Goal: Task Accomplishment & Management: Use online tool/utility

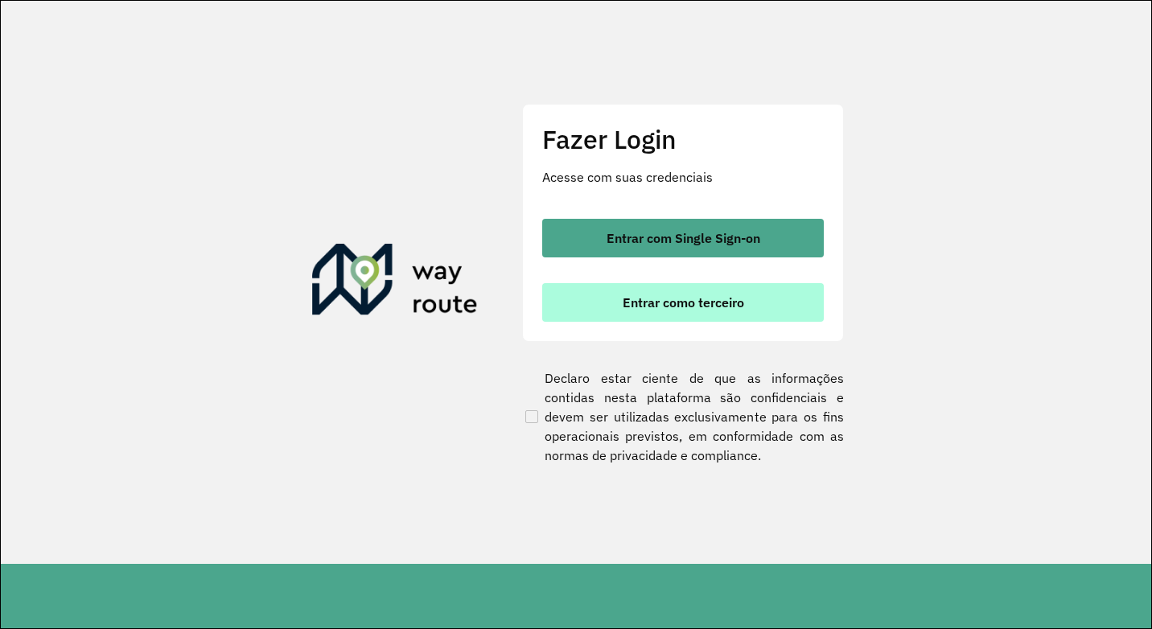
click at [677, 301] on span "Entrar como terceiro" at bounding box center [682, 302] width 121 height 13
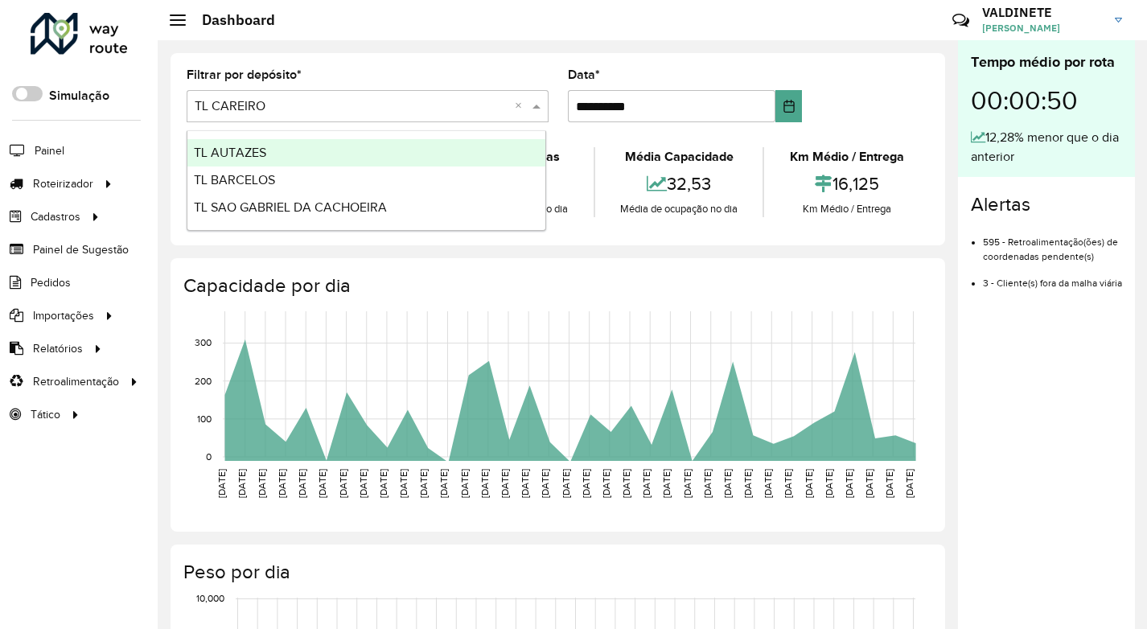
click at [499, 109] on input "text" at bounding box center [352, 106] width 314 height 19
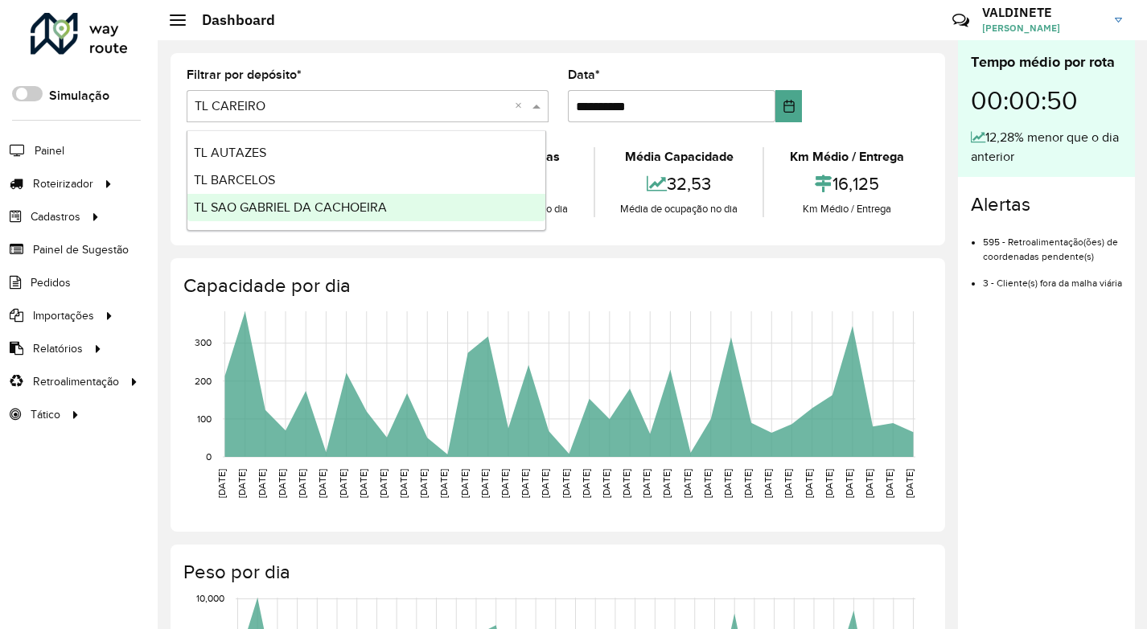
click at [420, 213] on div "TL SAO GABRIEL DA CACHOEIRA" at bounding box center [366, 207] width 358 height 27
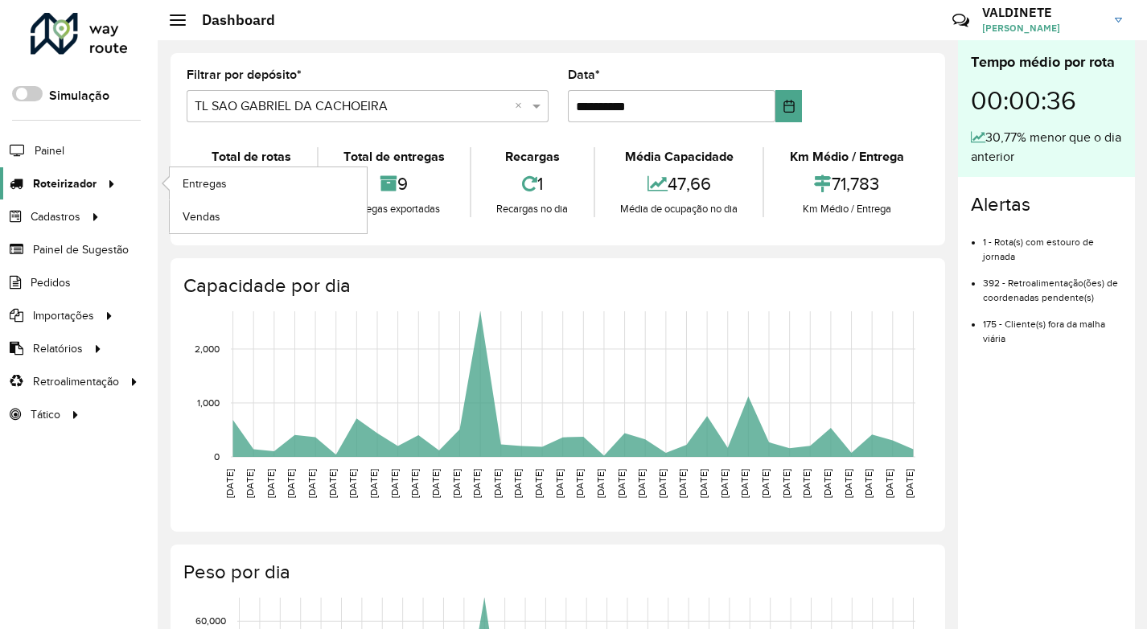
click at [66, 186] on span "Roteirizador" at bounding box center [65, 183] width 64 height 17
click at [226, 186] on span "Entregas" at bounding box center [206, 183] width 46 height 17
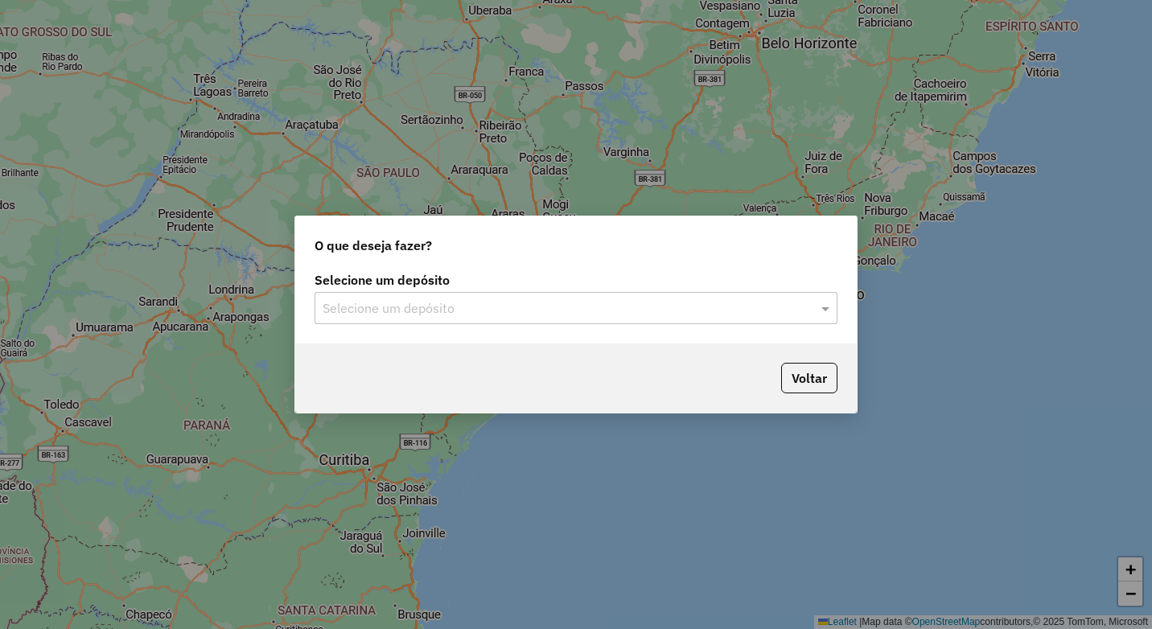
click at [684, 289] on label "Selecione um depósito" at bounding box center [575, 279] width 523 height 19
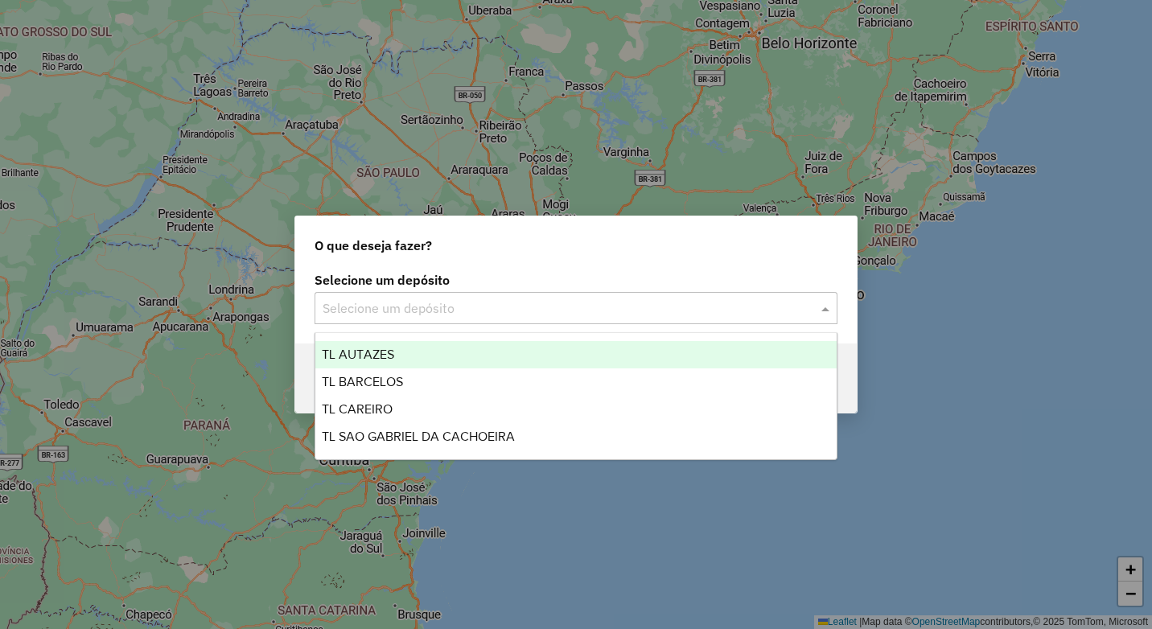
click at [686, 298] on div "Selecione um depósito" at bounding box center [575, 308] width 523 height 32
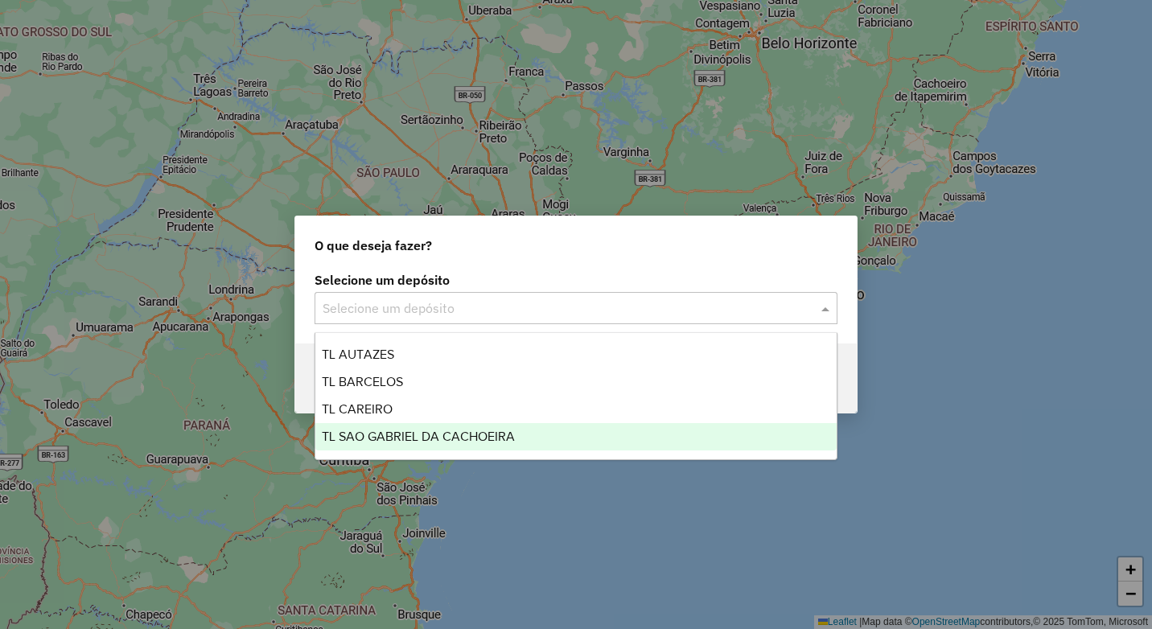
click at [505, 440] on span "TL SAO GABRIEL DA CACHOEIRA" at bounding box center [418, 436] width 193 height 14
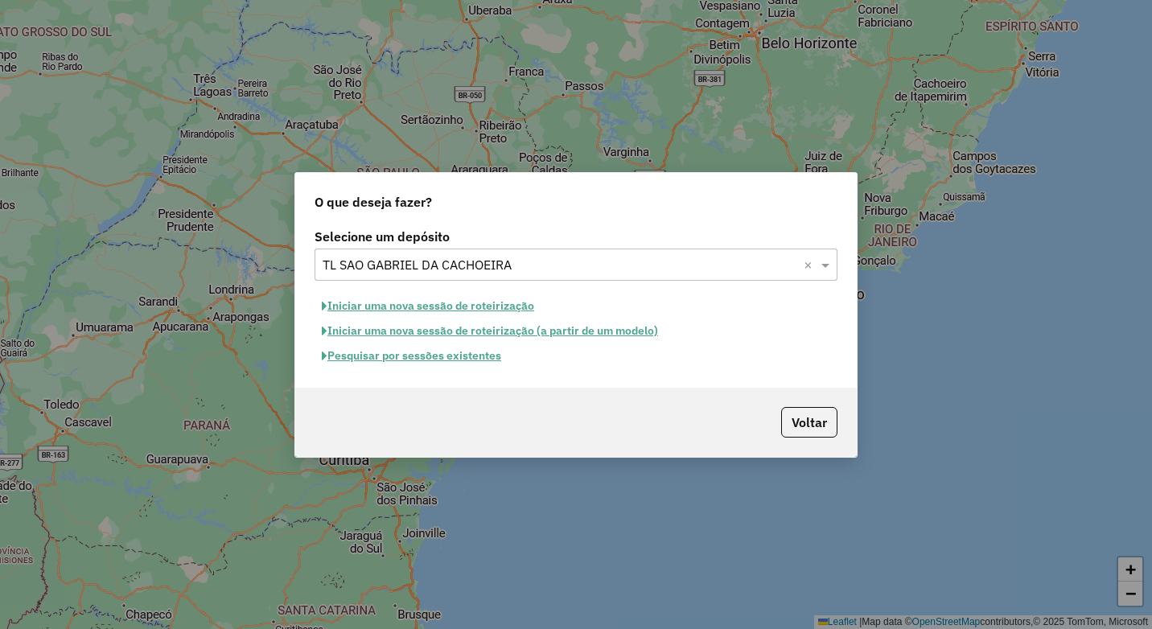
click at [473, 305] on button "Iniciar uma nova sessão de roteirização" at bounding box center [427, 306] width 227 height 25
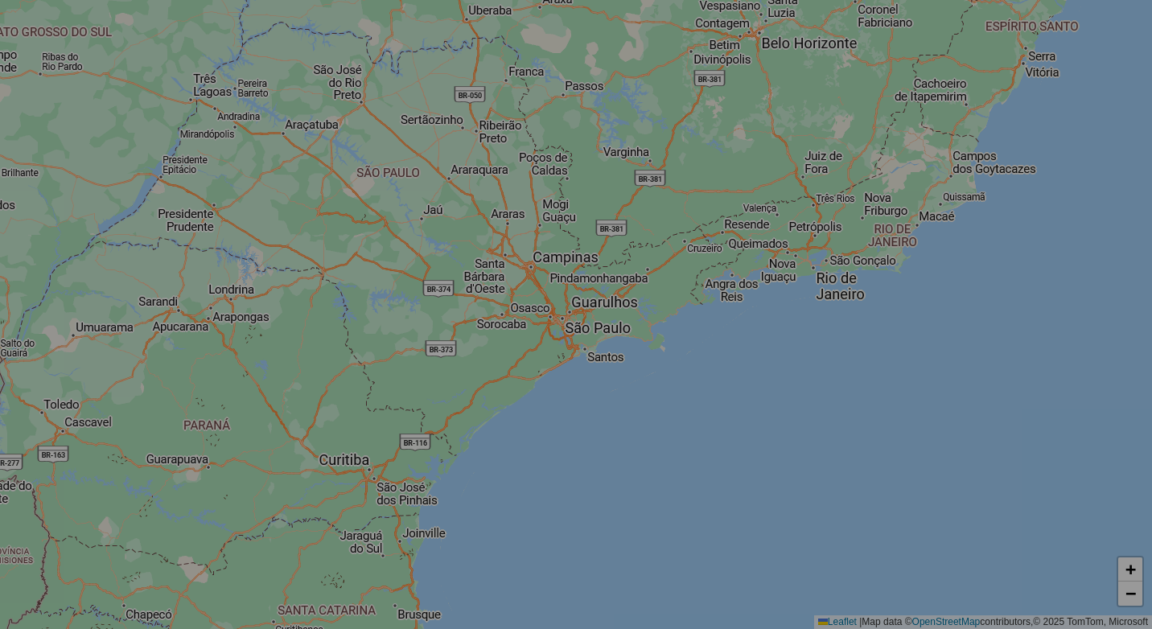
select select "*"
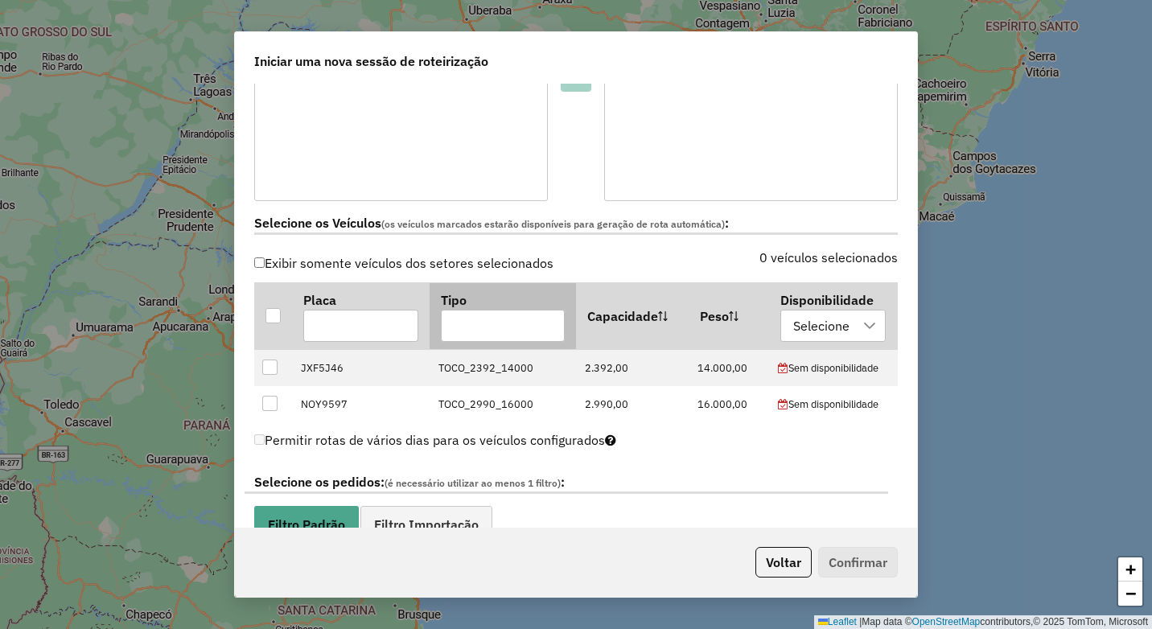
scroll to position [402, 0]
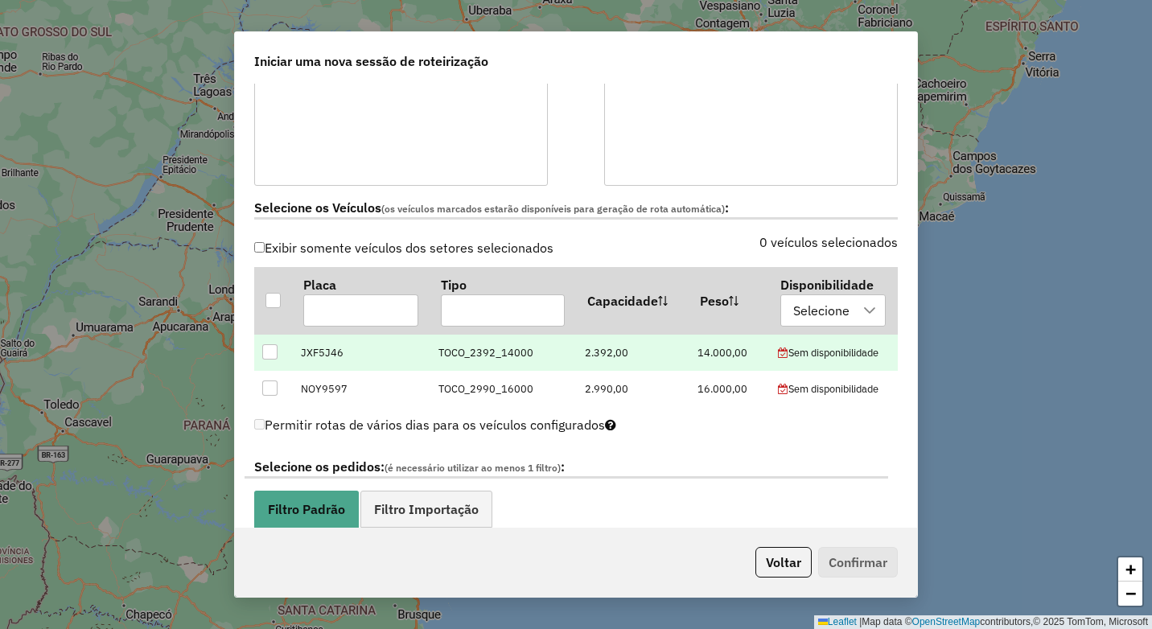
click at [270, 352] on div at bounding box center [269, 351] width 15 height 15
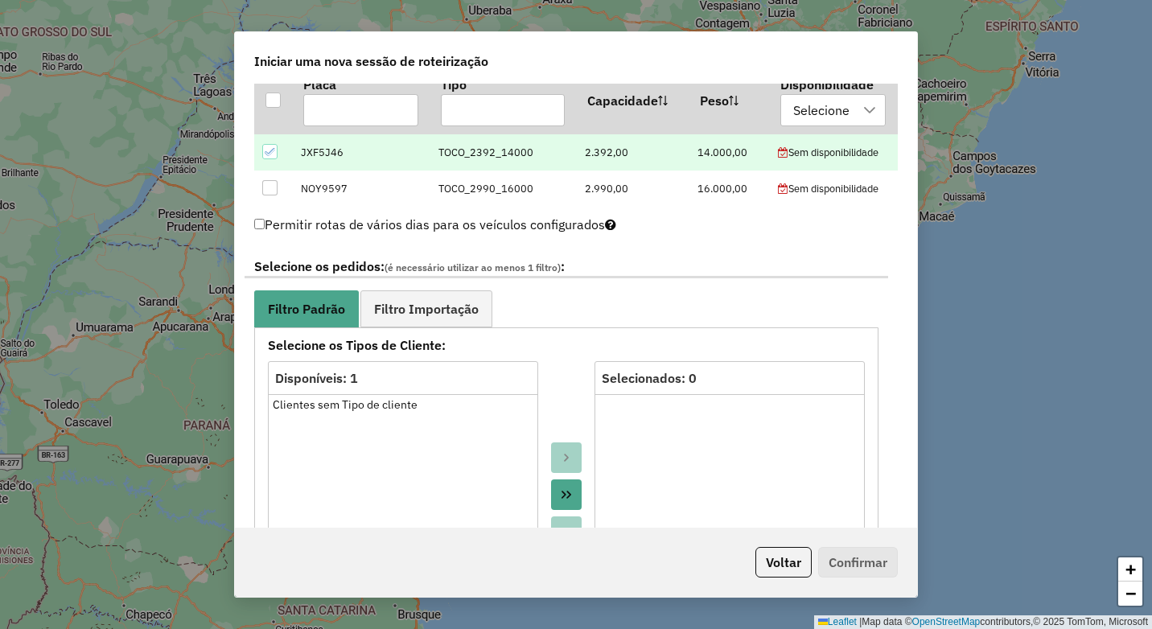
scroll to position [643, 0]
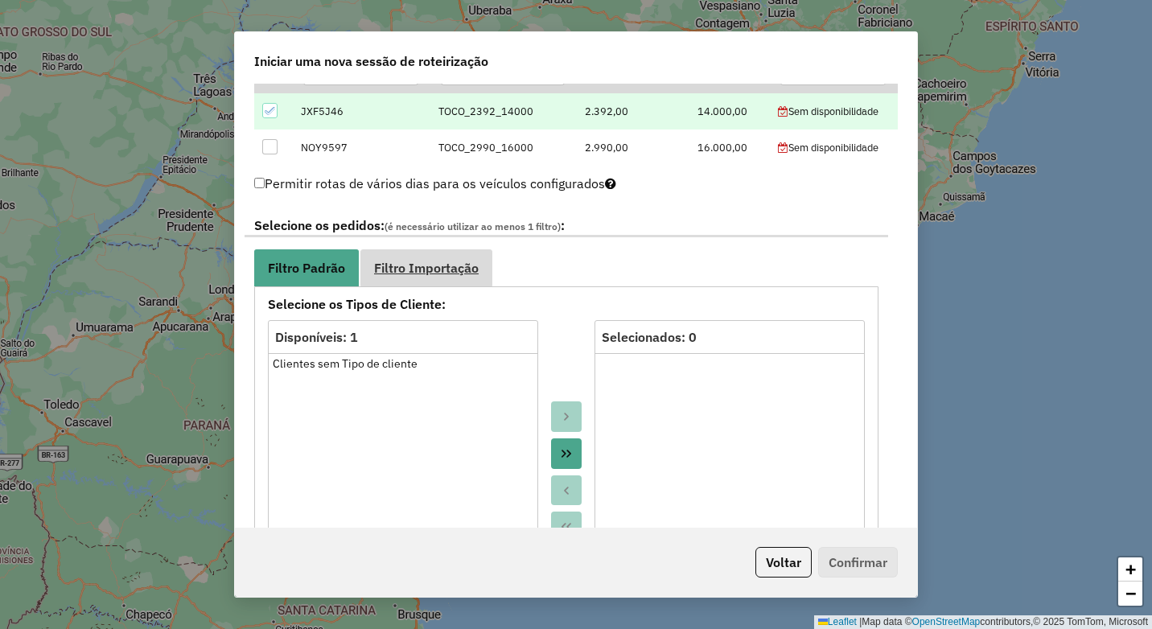
click at [400, 256] on link "Filtro Importação" at bounding box center [426, 267] width 132 height 36
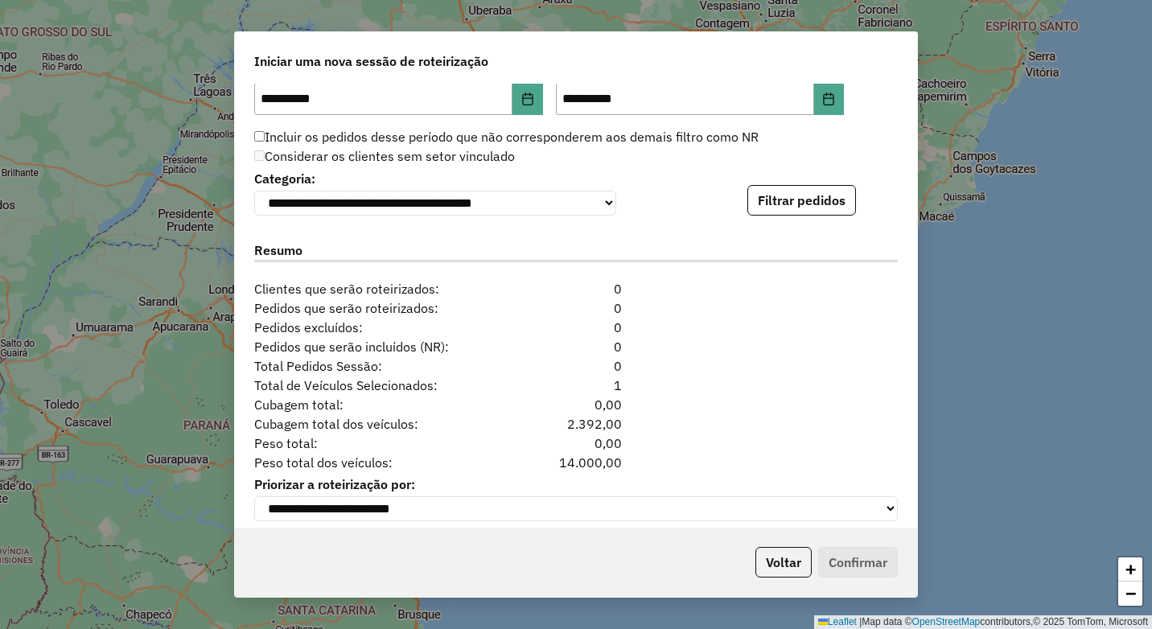
scroll to position [1026, 0]
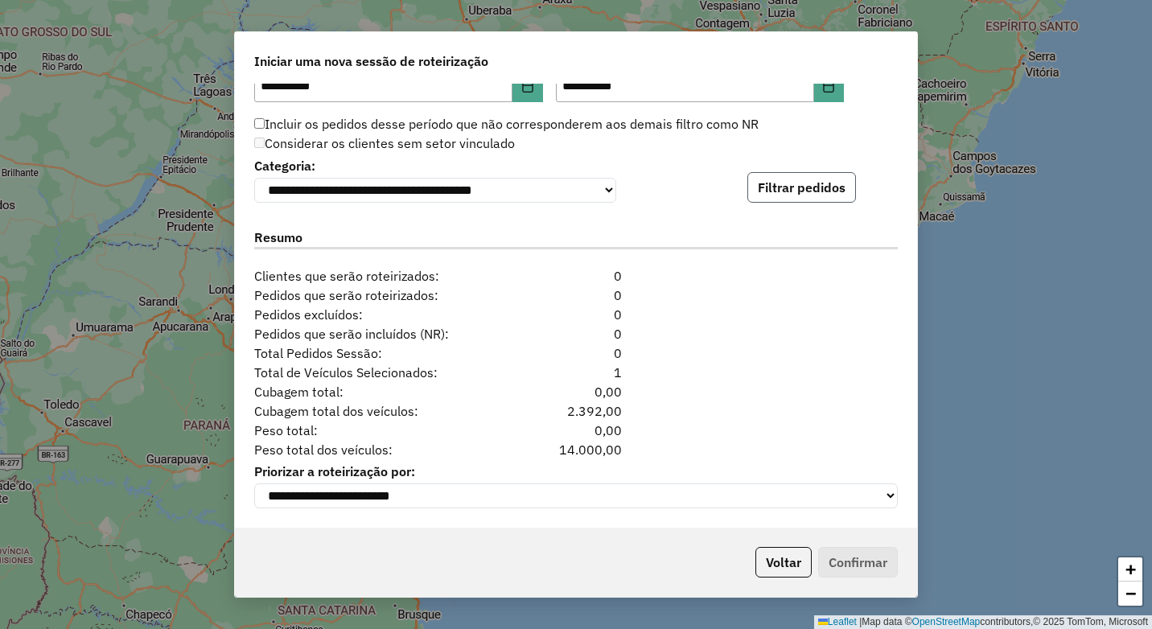
click at [794, 186] on button "Filtrar pedidos" at bounding box center [801, 187] width 109 height 31
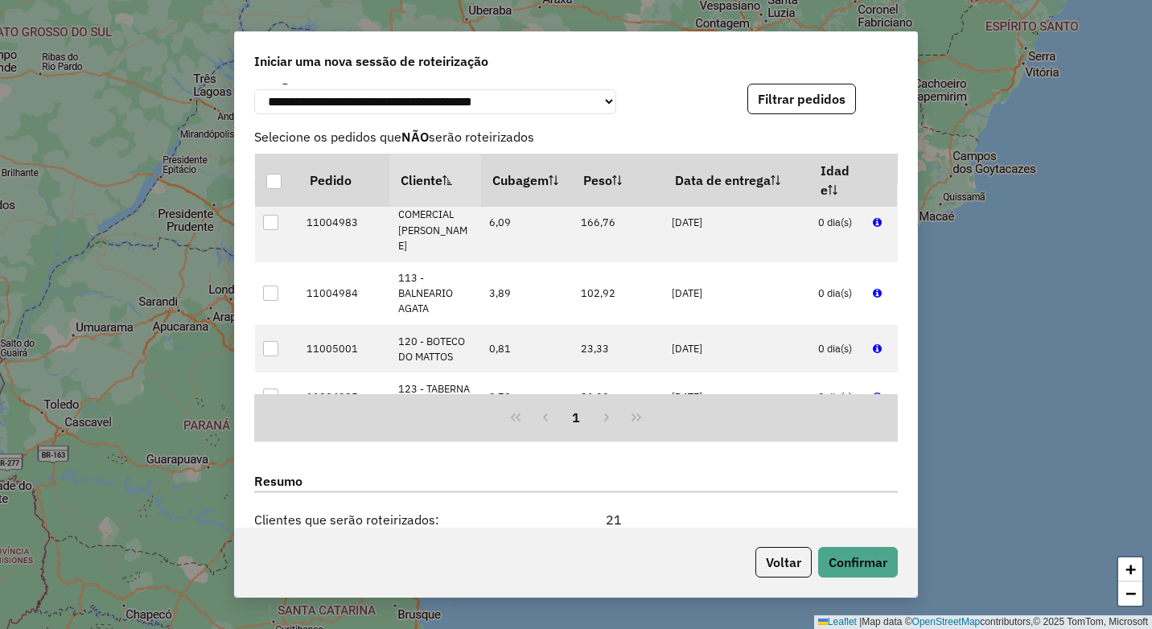
scroll to position [0, 0]
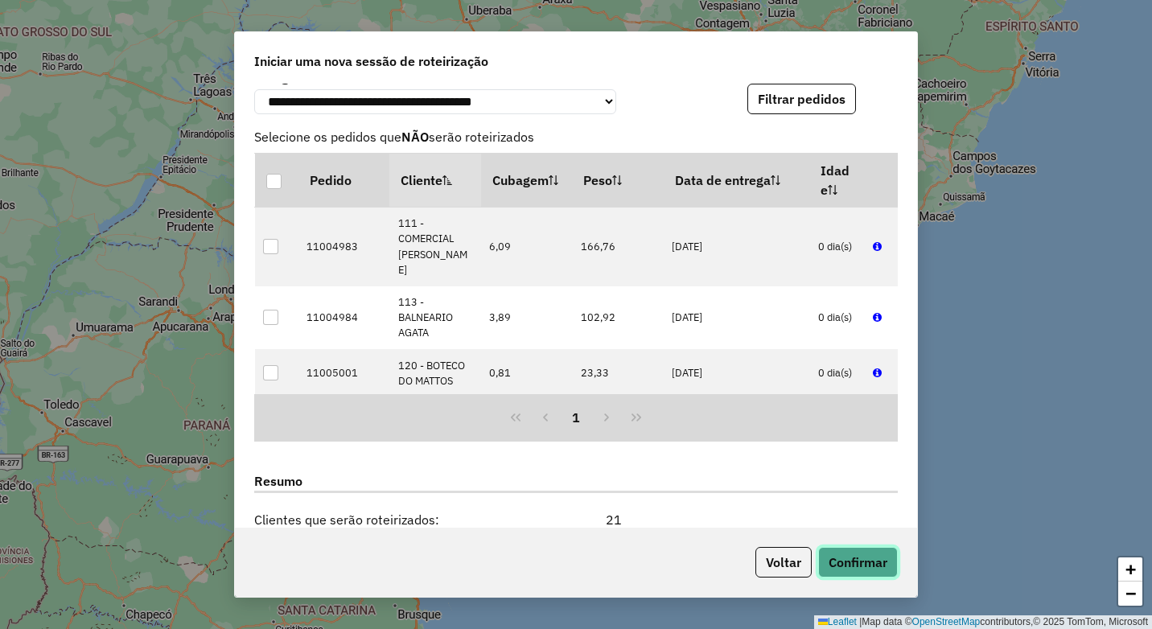
click at [868, 562] on button "Confirmar" at bounding box center [858, 562] width 80 height 31
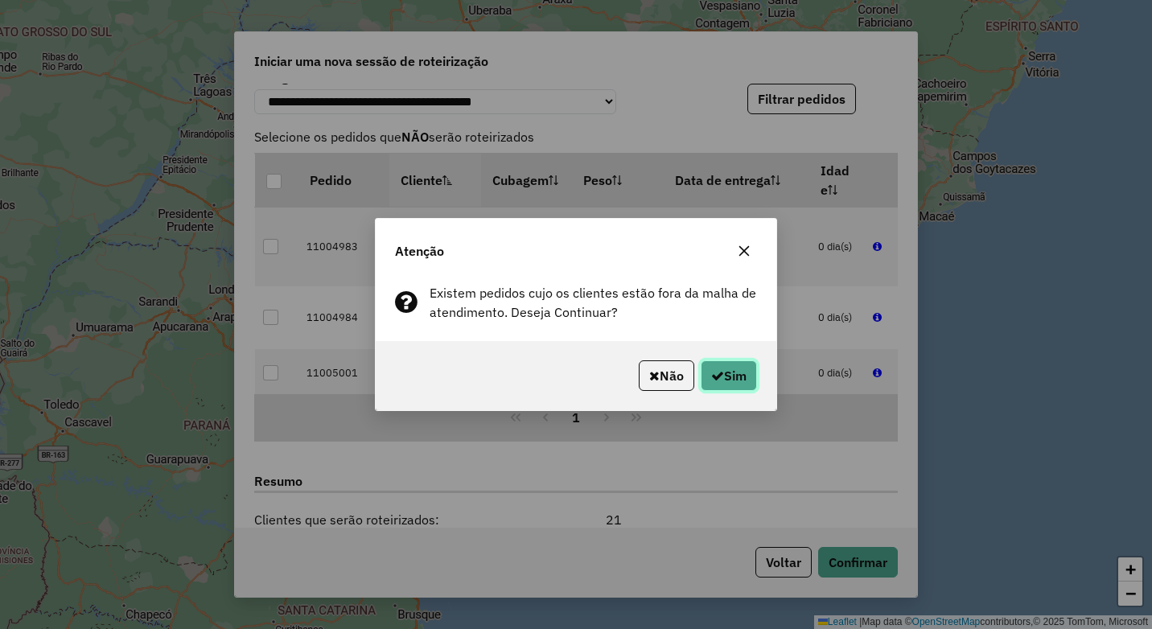
click at [732, 373] on button "Sim" at bounding box center [728, 375] width 56 height 31
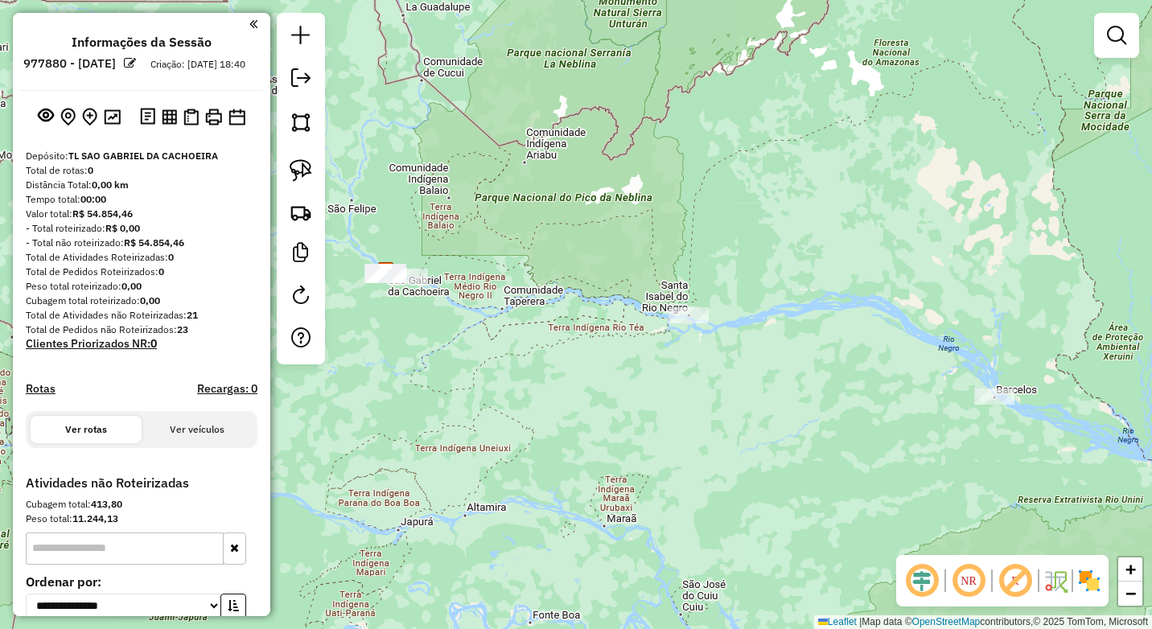
drag, startPoint x: 827, startPoint y: 384, endPoint x: 721, endPoint y: 201, distance: 211.2
click at [721, 201] on div "Janela de atendimento Grade de atendimento Capacidade Transportadoras Veículos …" at bounding box center [576, 314] width 1152 height 629
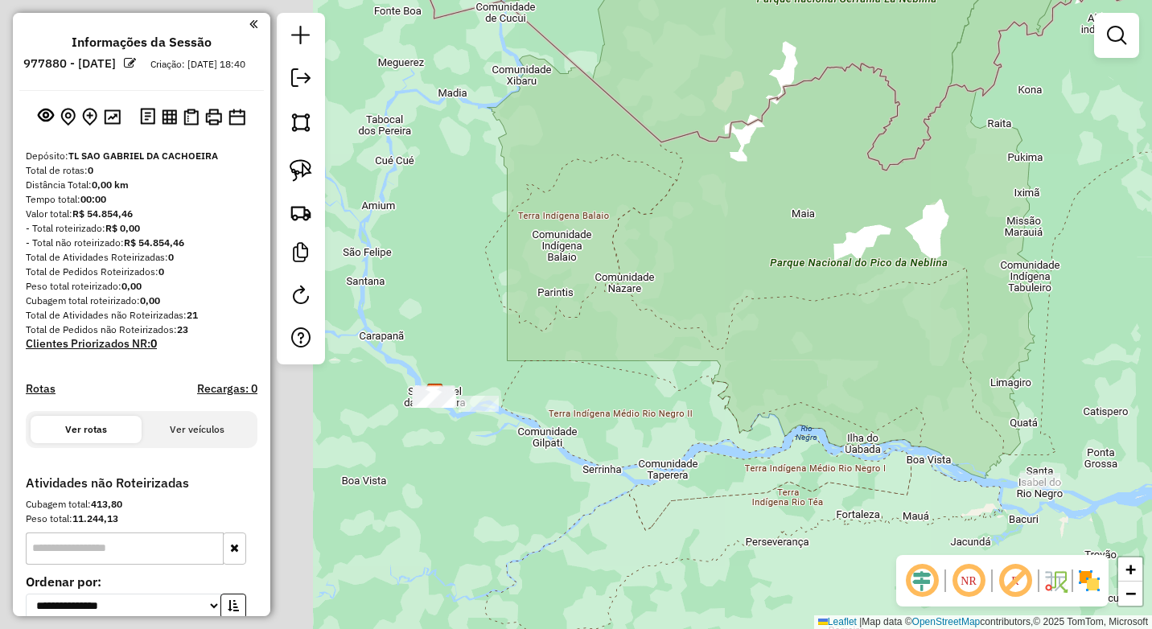
drag, startPoint x: 479, startPoint y: 253, endPoint x: 957, endPoint y: 351, distance: 487.8
click at [957, 351] on div "Janela de atendimento Grade de atendimento Capacidade Transportadoras Veículos …" at bounding box center [576, 314] width 1152 height 629
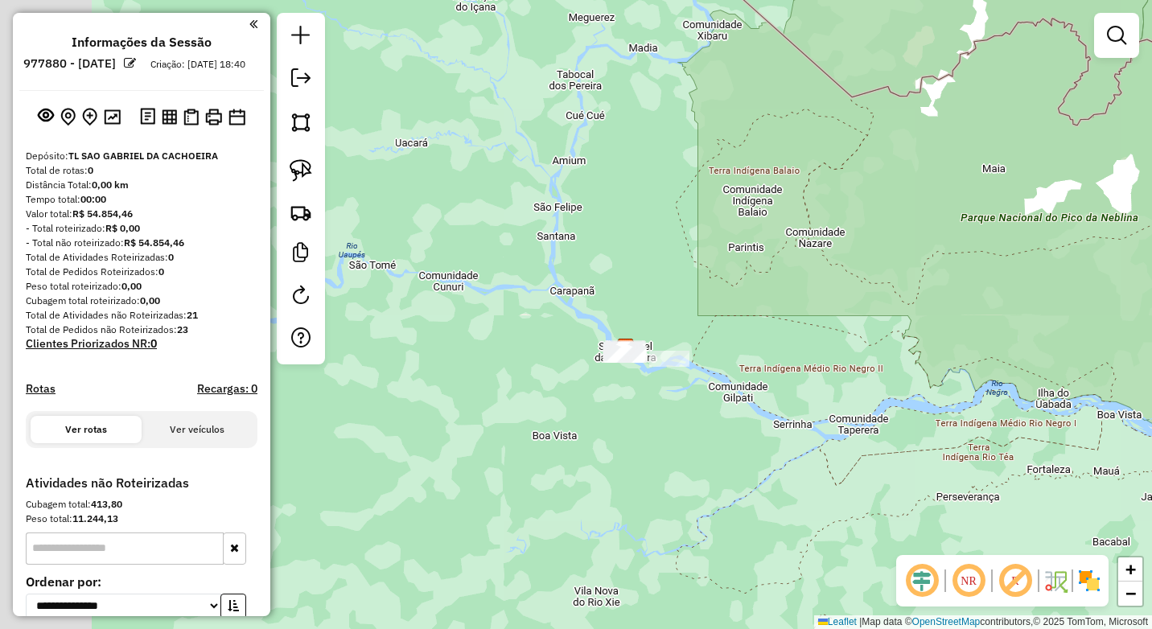
drag, startPoint x: 593, startPoint y: 423, endPoint x: 781, endPoint y: 372, distance: 194.1
click at [782, 374] on div "Janela de atendimento Grade de atendimento Capacidade Transportadoras Veículos …" at bounding box center [576, 314] width 1152 height 629
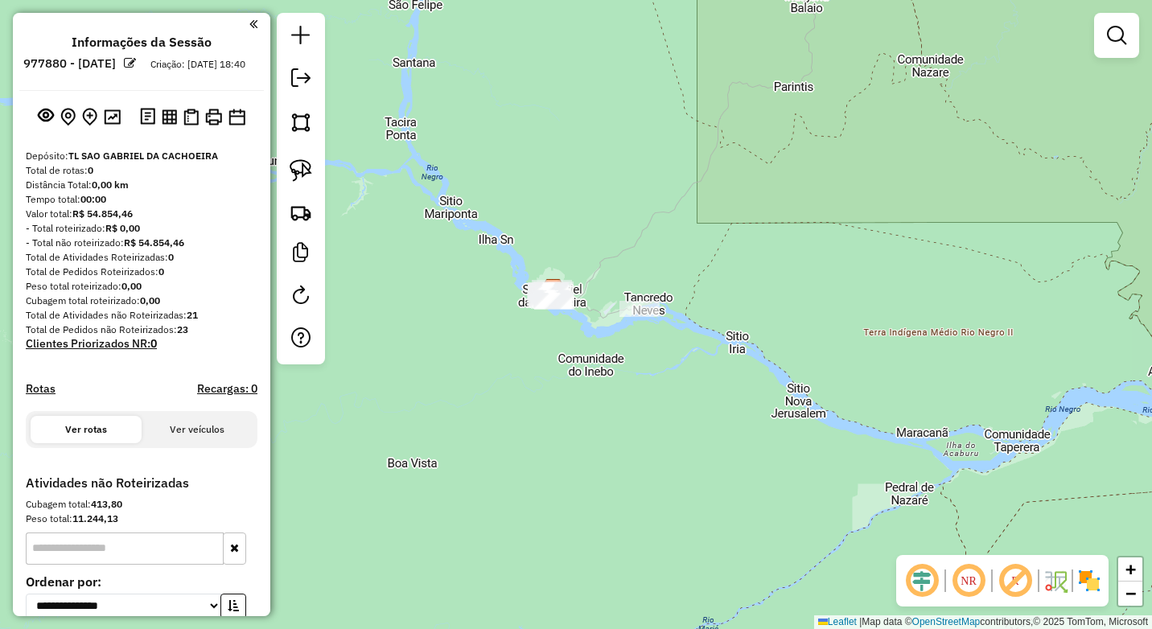
drag, startPoint x: 458, startPoint y: 285, endPoint x: 499, endPoint y: 203, distance: 91.3
click at [499, 203] on div "Janela de atendimento Grade de atendimento Capacidade Transportadoras Veículos …" at bounding box center [576, 314] width 1152 height 629
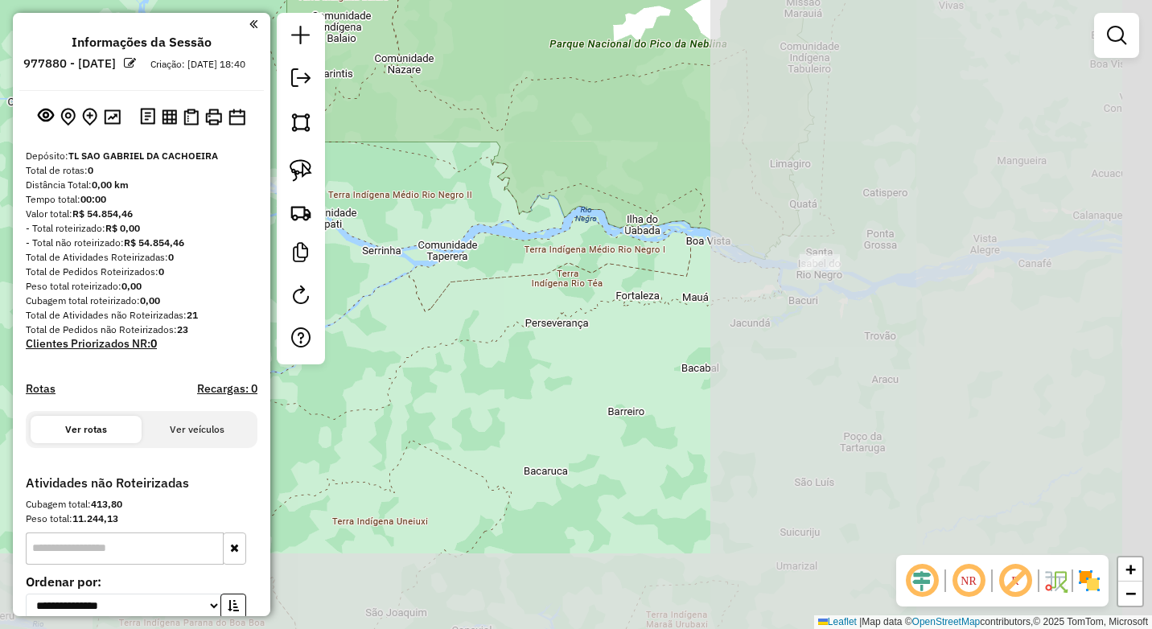
drag, startPoint x: 959, startPoint y: 326, endPoint x: 493, endPoint y: 200, distance: 483.2
click at [493, 200] on div "Janela de atendimento Grade de atendimento Capacidade Transportadoras Veículos …" at bounding box center [576, 314] width 1152 height 629
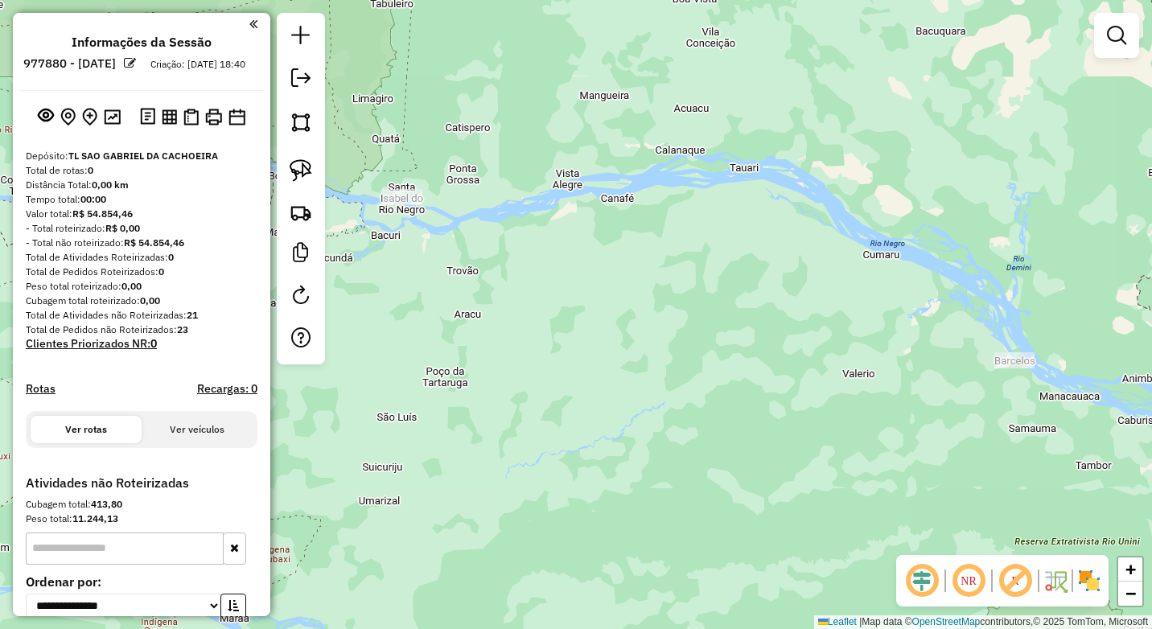
drag, startPoint x: 994, startPoint y: 261, endPoint x: 577, endPoint y: 196, distance: 422.3
click at [577, 196] on div "Janela de atendimento Grade de atendimento Capacidade Transportadoras Veículos …" at bounding box center [576, 314] width 1152 height 629
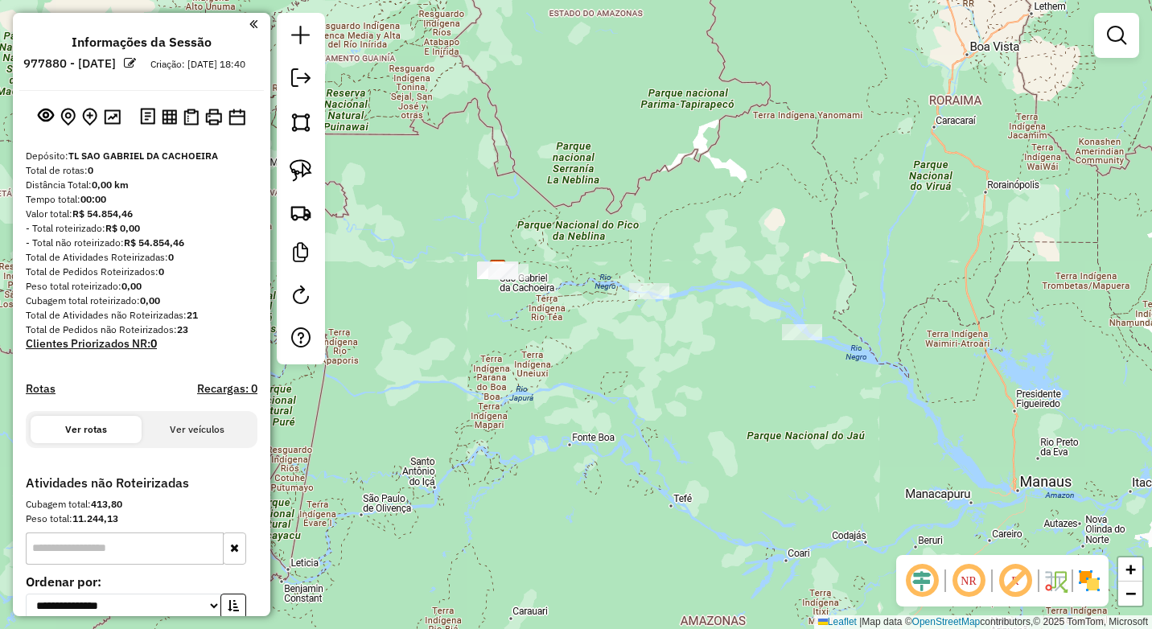
drag, startPoint x: 487, startPoint y: 276, endPoint x: 650, endPoint y: 330, distance: 171.1
click at [650, 330] on div "Janela de atendimento Grade de atendimento Capacidade Transportadoras Veículos …" at bounding box center [576, 314] width 1152 height 629
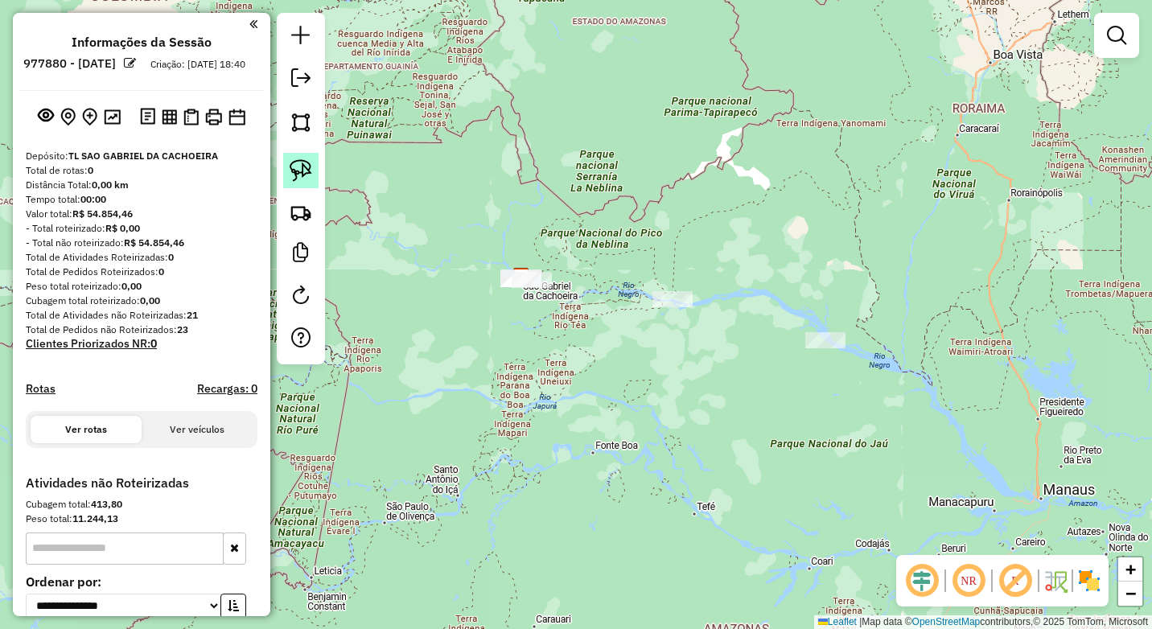
click at [290, 161] on img at bounding box center [300, 170] width 23 height 23
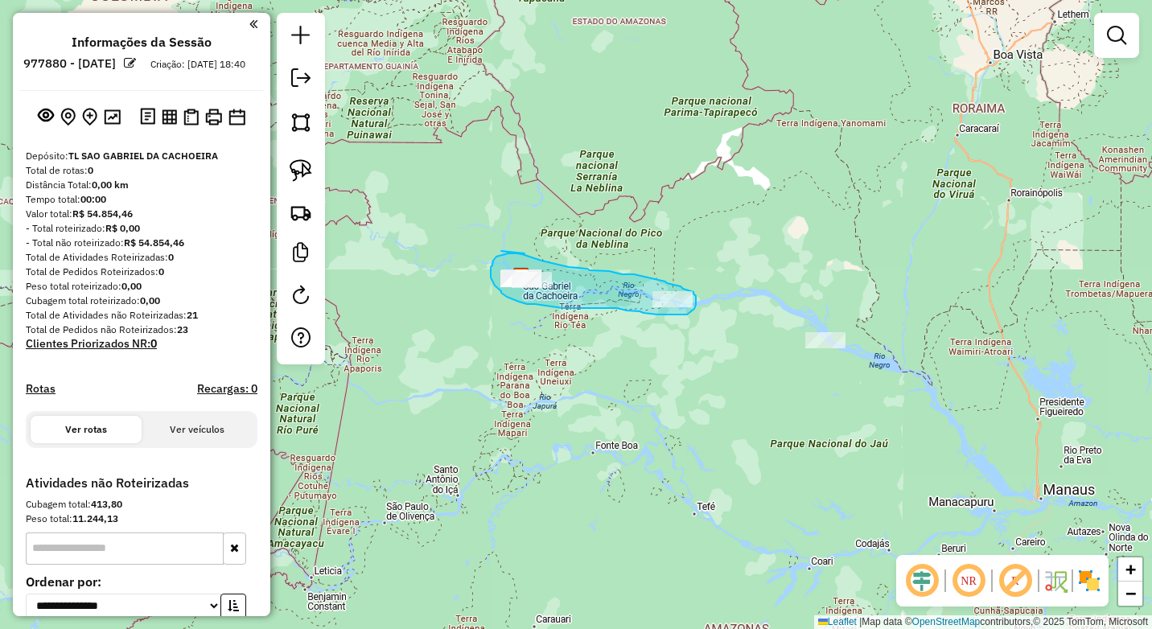
drag, startPoint x: 524, startPoint y: 253, endPoint x: 501, endPoint y: 251, distance: 23.4
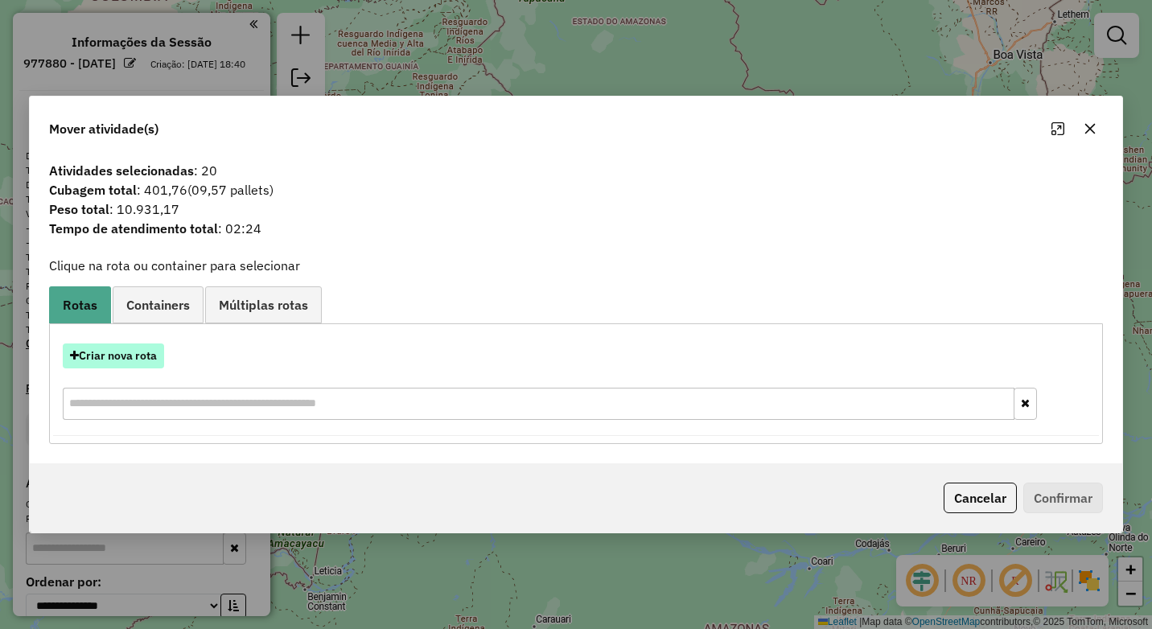
click at [122, 359] on button "Criar nova rota" at bounding box center [113, 355] width 101 height 25
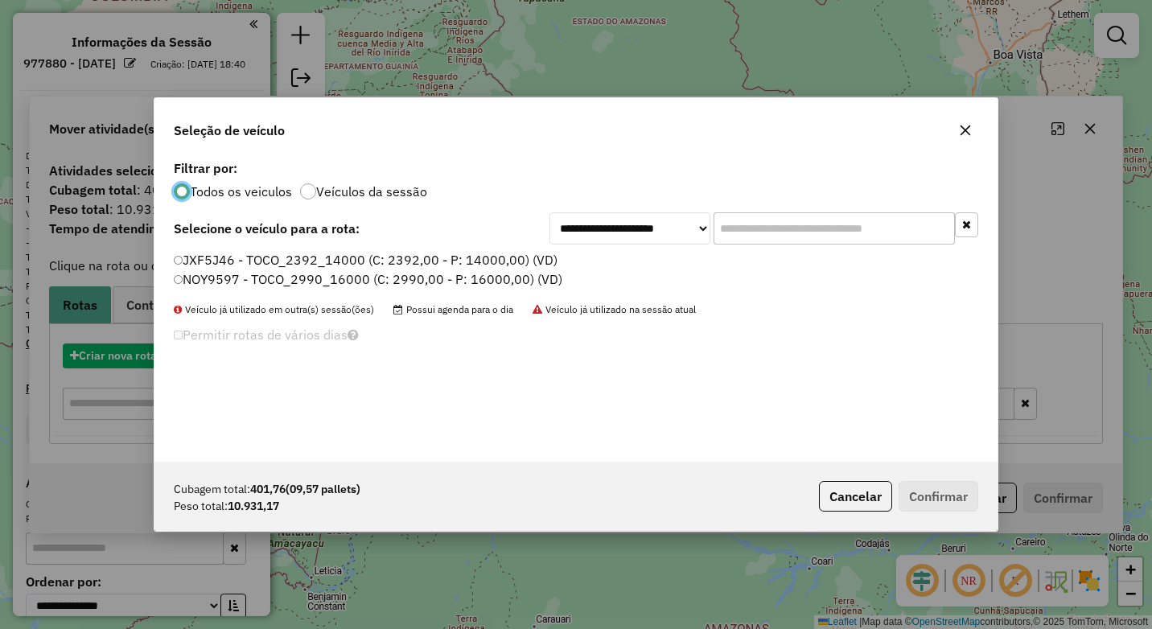
scroll to position [9, 5]
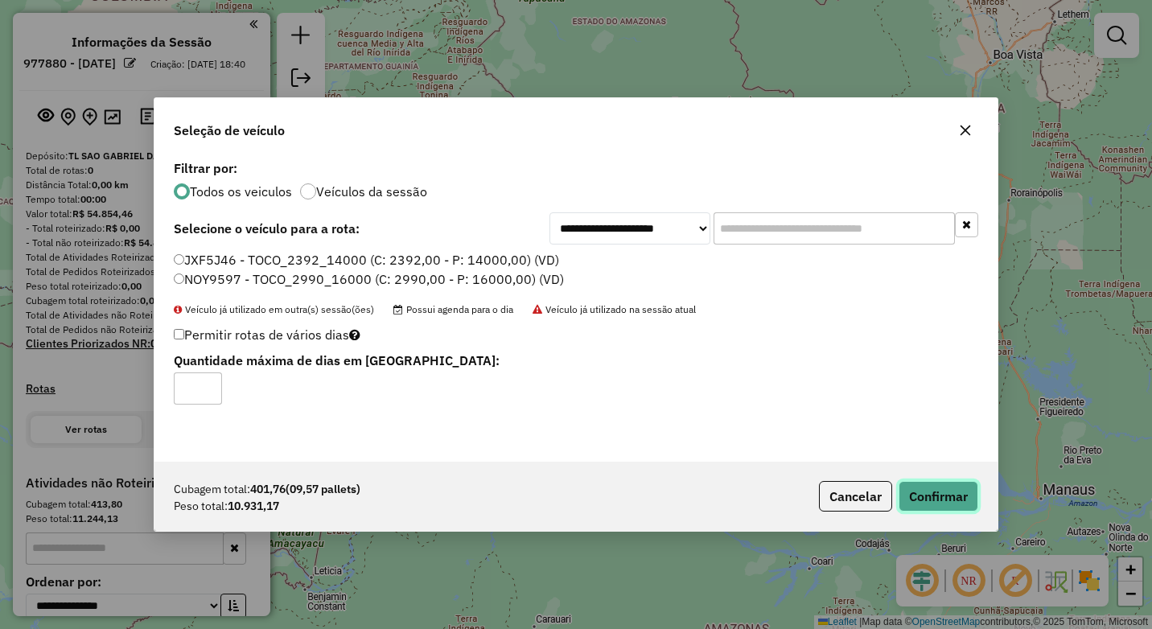
click at [957, 500] on button "Confirmar" at bounding box center [938, 496] width 80 height 31
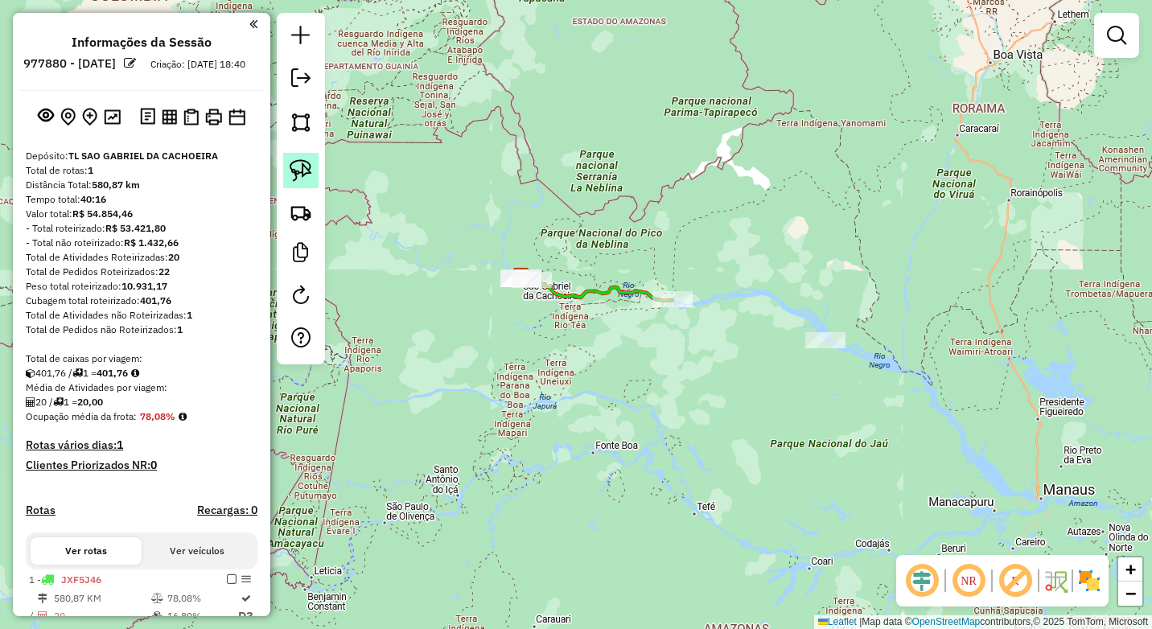
click at [301, 171] on img at bounding box center [300, 170] width 23 height 23
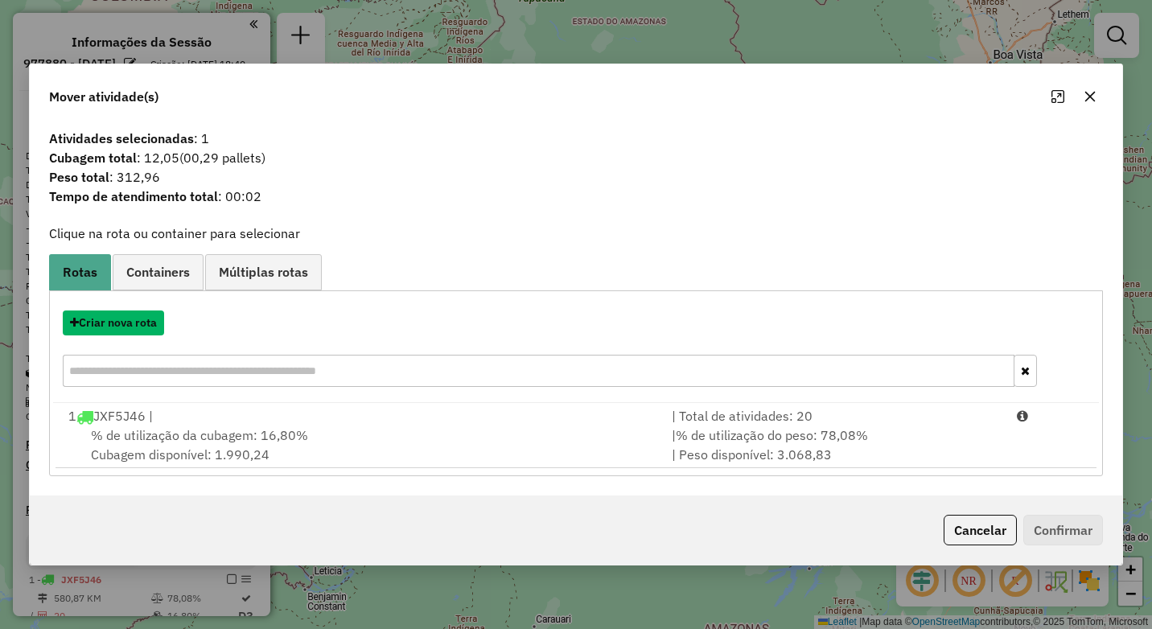
click at [137, 321] on button "Criar nova rota" at bounding box center [113, 322] width 101 height 25
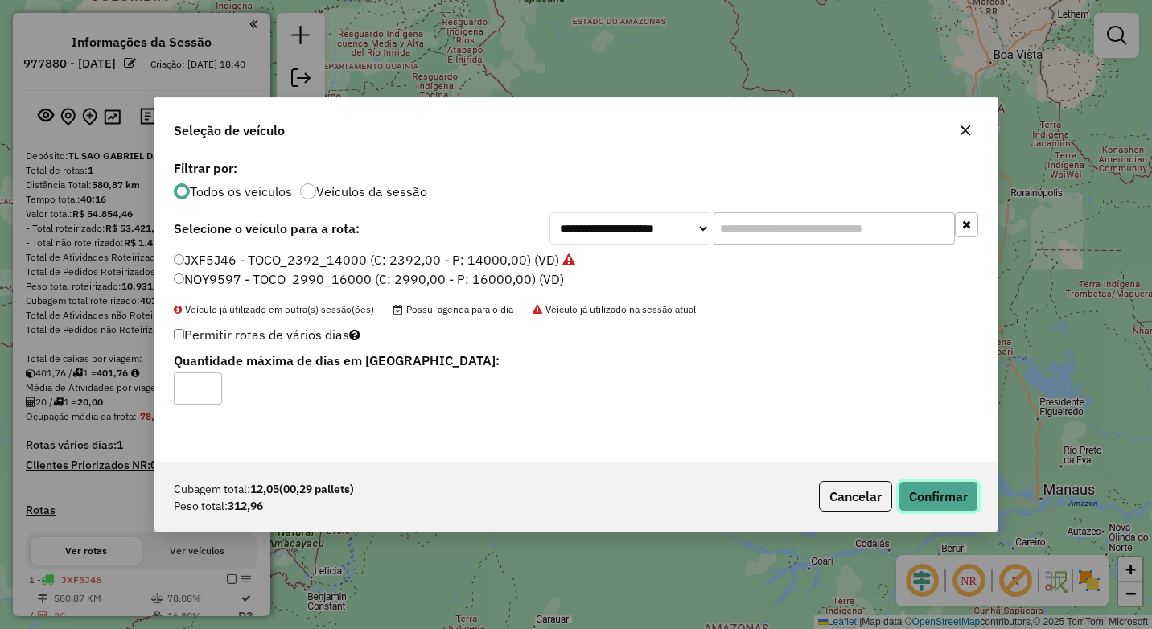
click at [944, 497] on button "Confirmar" at bounding box center [938, 496] width 80 height 31
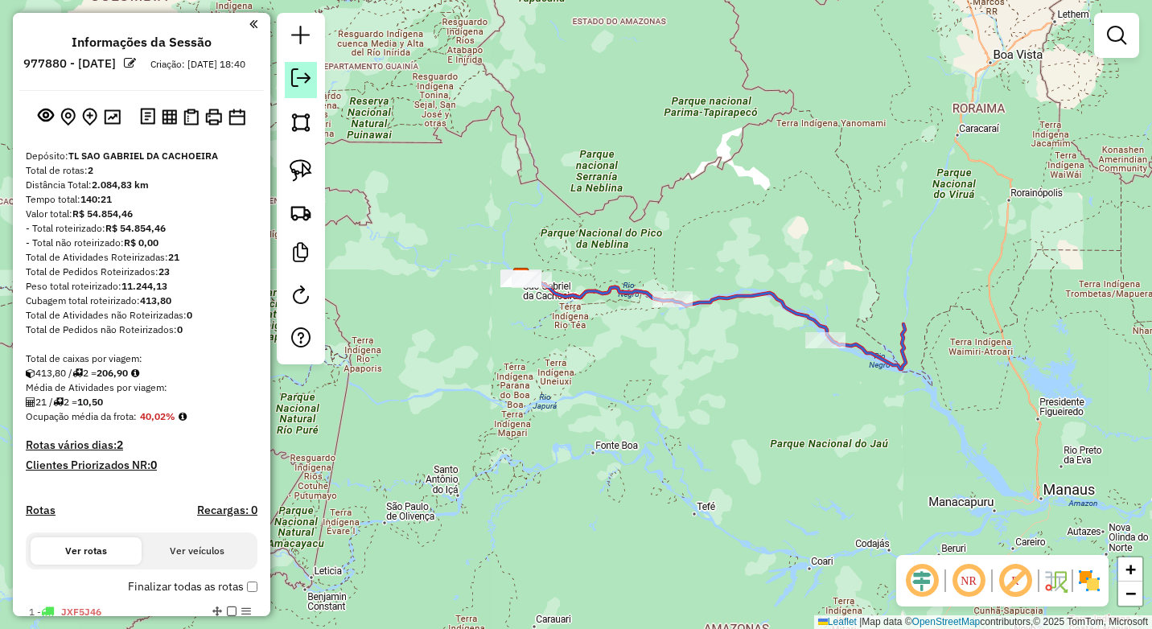
click at [296, 76] on em at bounding box center [300, 77] width 19 height 19
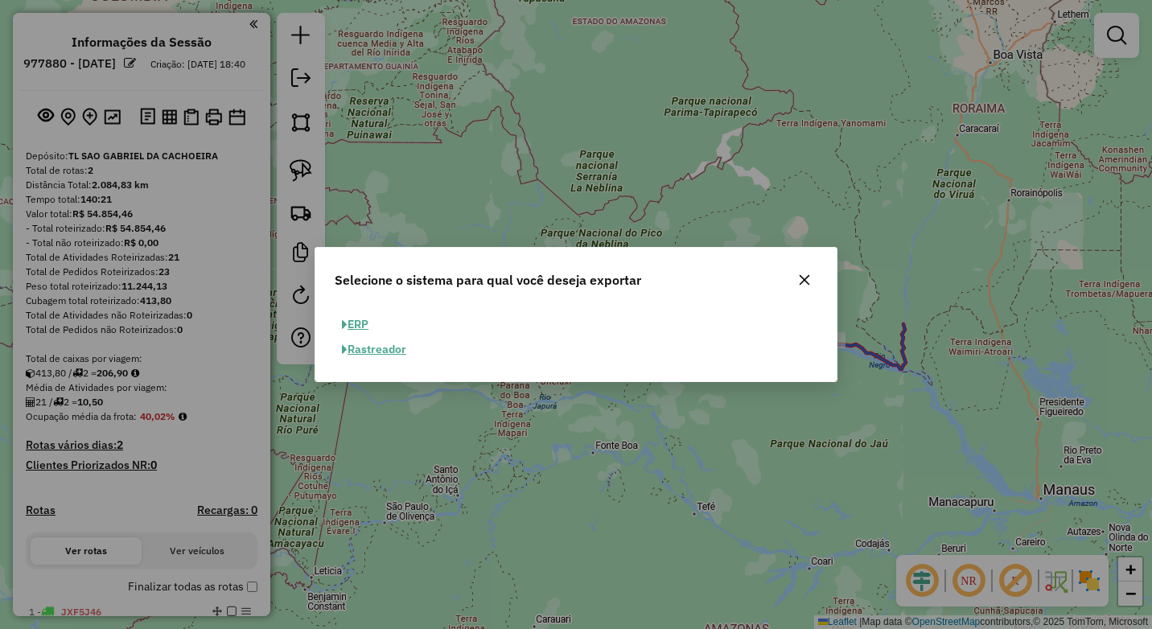
click at [351, 322] on button "ERP" at bounding box center [355, 324] width 41 height 25
select select "**"
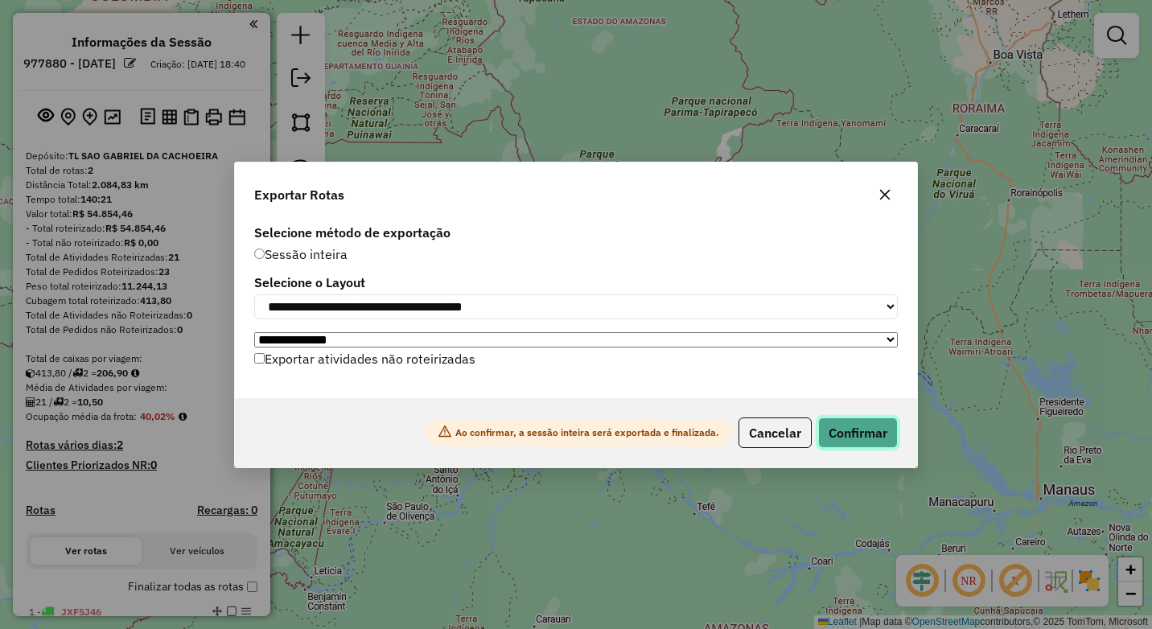
click at [863, 430] on button "Confirmar" at bounding box center [858, 432] width 80 height 31
